Goal: Check status: Check status

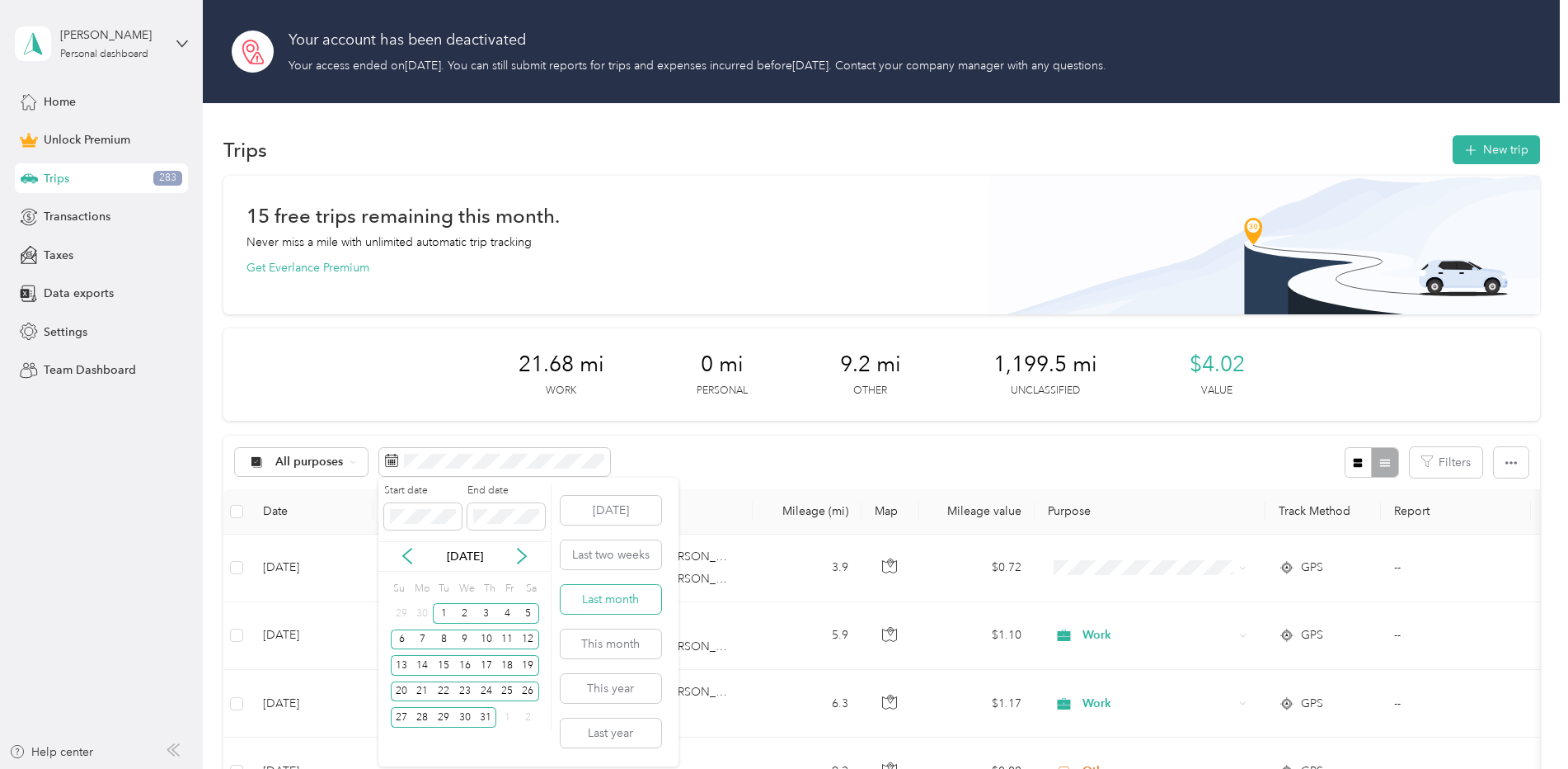
click at [597, 599] on button "Last month" at bounding box center [611, 600] width 100 height 29
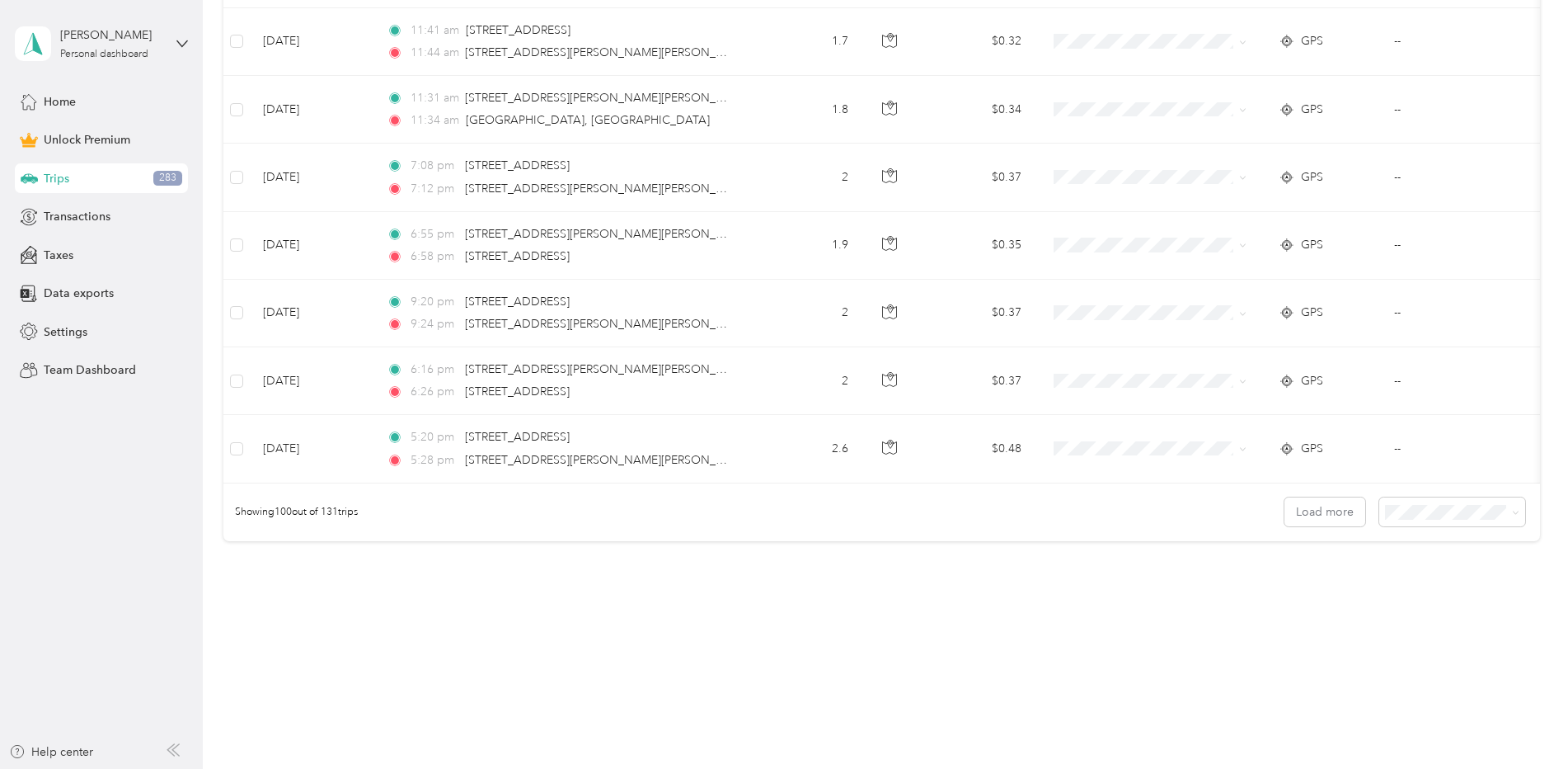
scroll to position [6849, 0]
click at [1309, 503] on button "Load more" at bounding box center [1325, 512] width 81 height 29
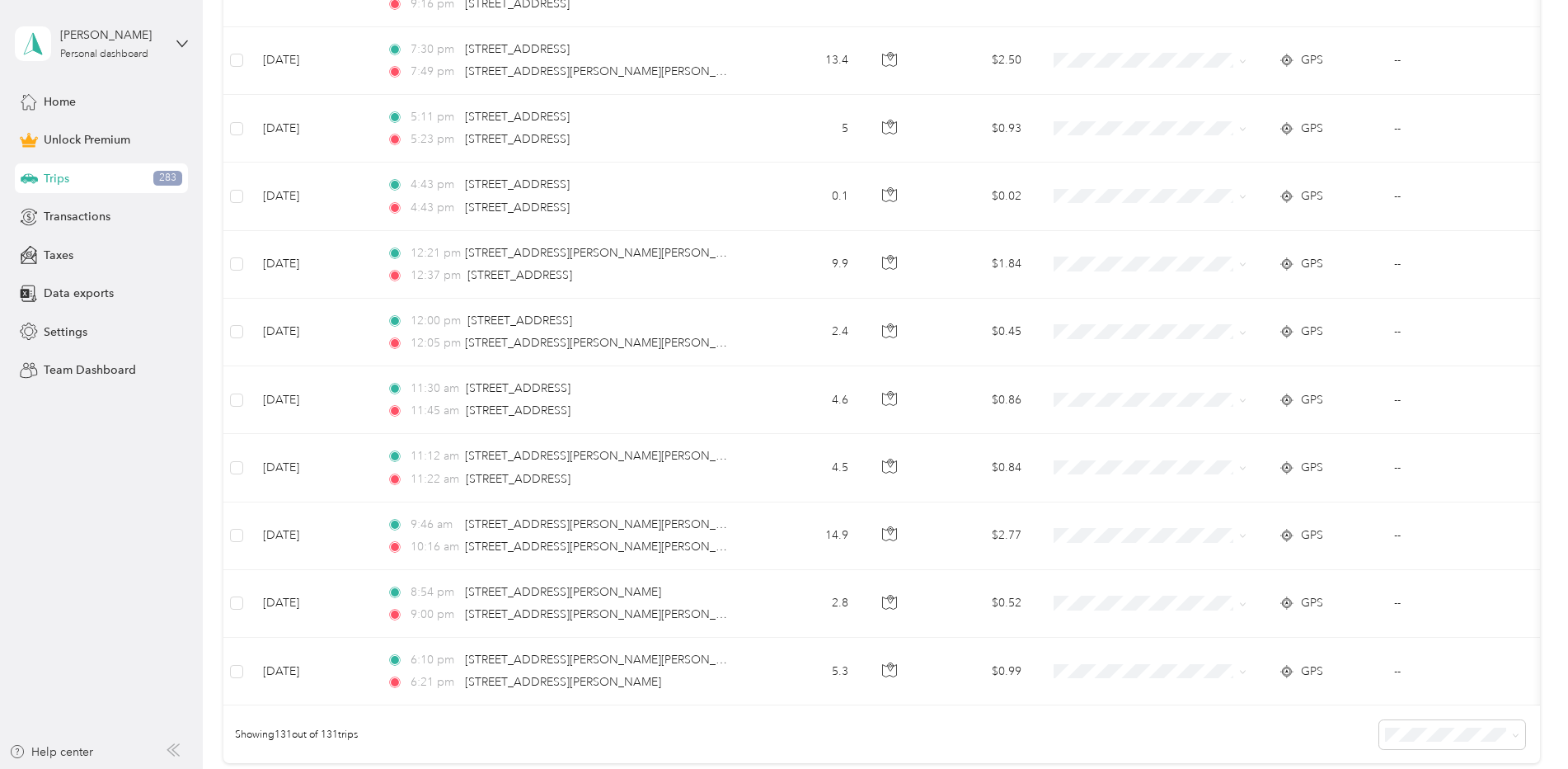
scroll to position [8747, 0]
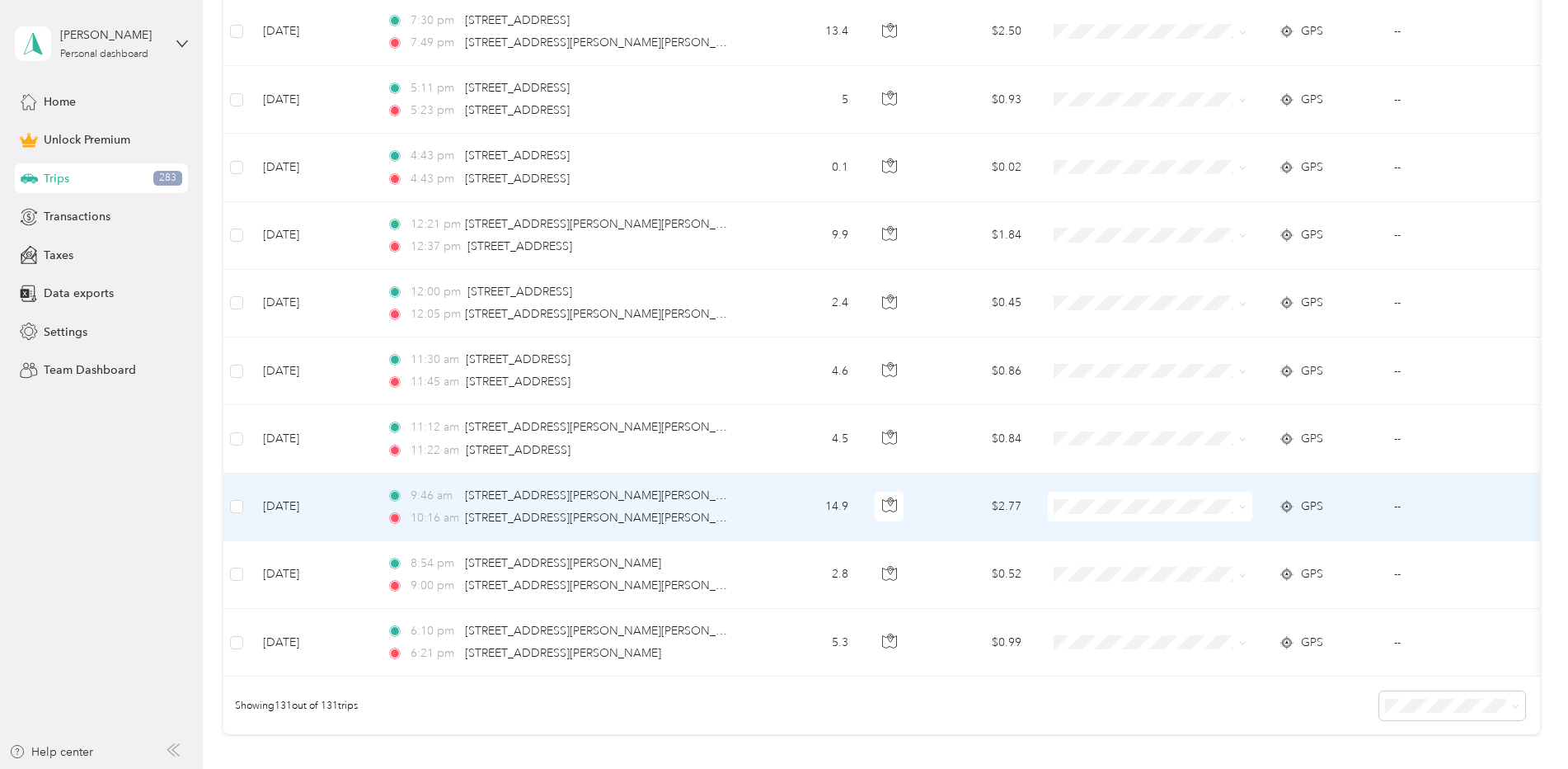
click at [361, 530] on td "[DATE]" at bounding box center [311, 508] width 124 height 67
